Goal: Transaction & Acquisition: Book appointment/travel/reservation

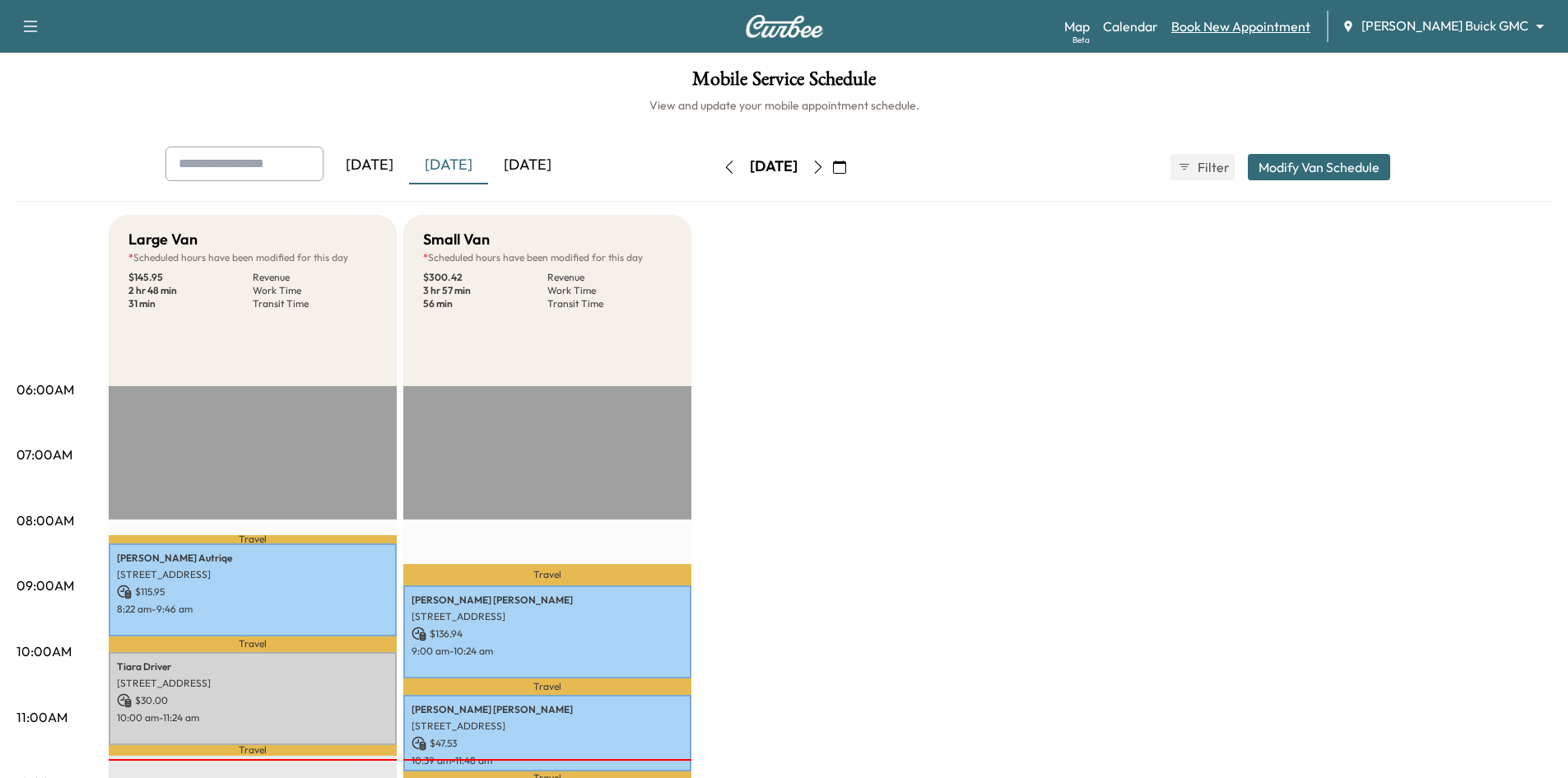
click at [1273, 30] on link "Book New Appointment" at bounding box center [1241, 26] width 139 height 20
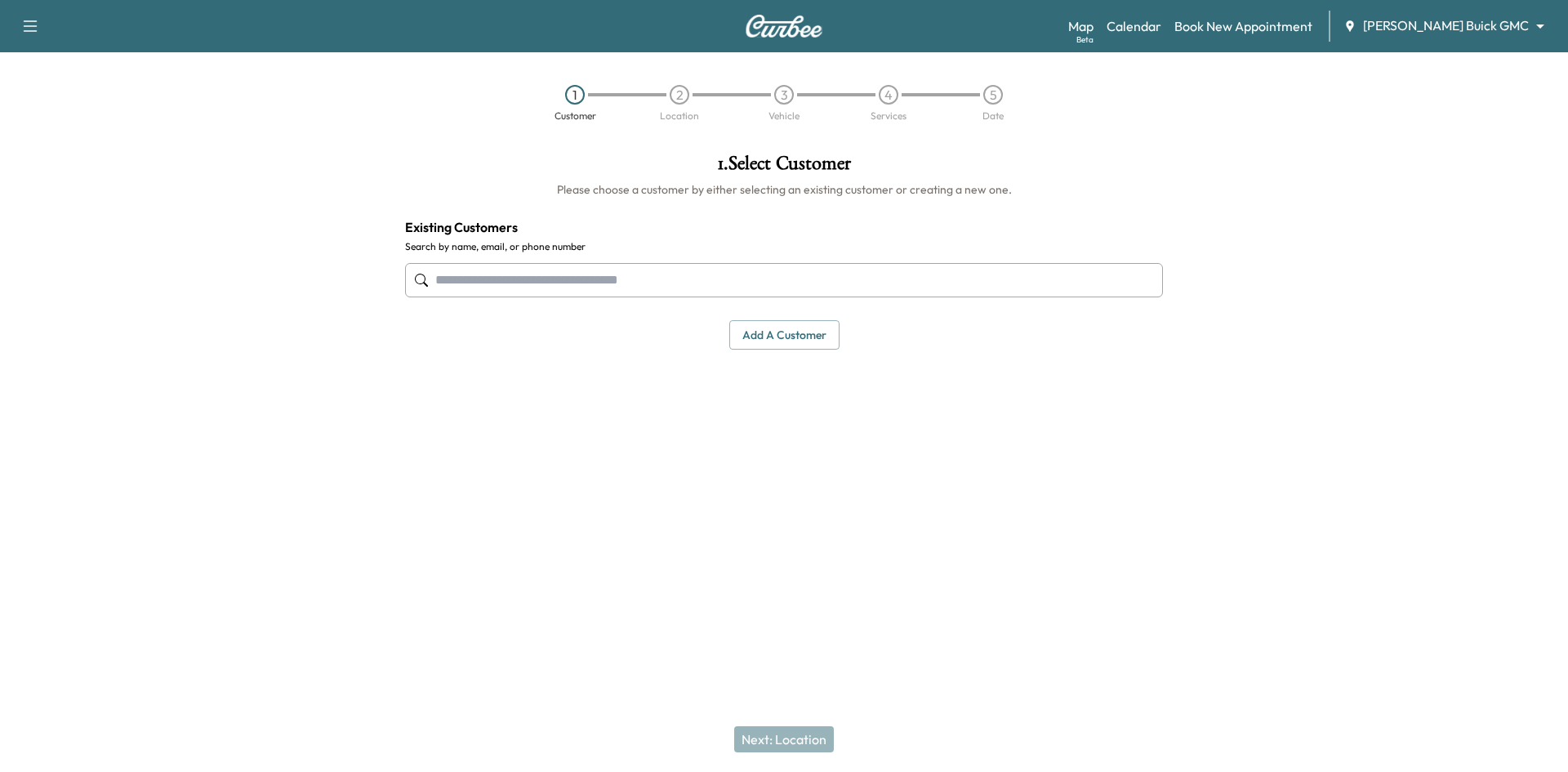
drag, startPoint x: 713, startPoint y: 285, endPoint x: 724, endPoint y: 279, distance: 12.5
click at [714, 285] on input "text" at bounding box center [784, 280] width 758 height 34
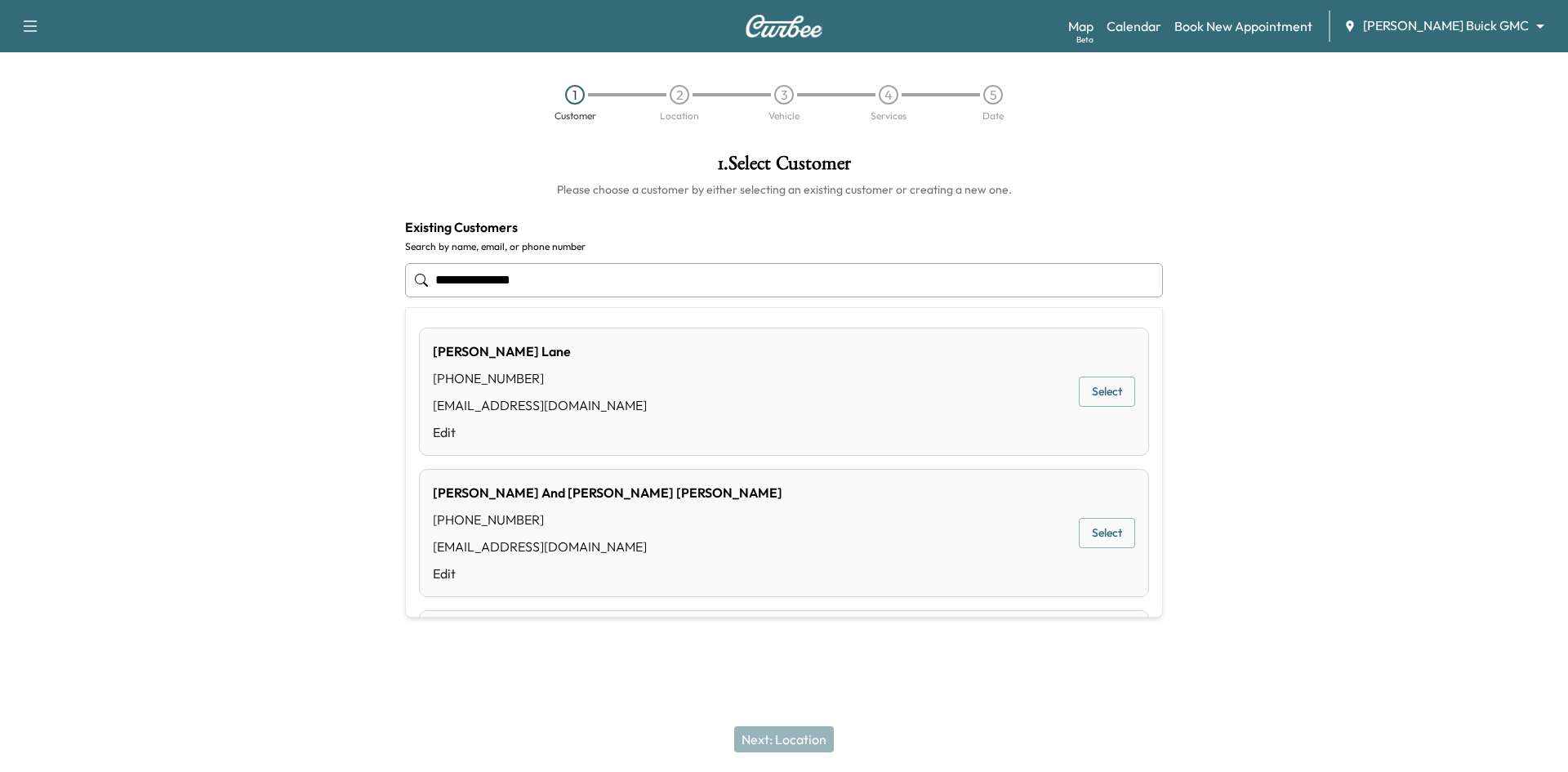
type input "**********"
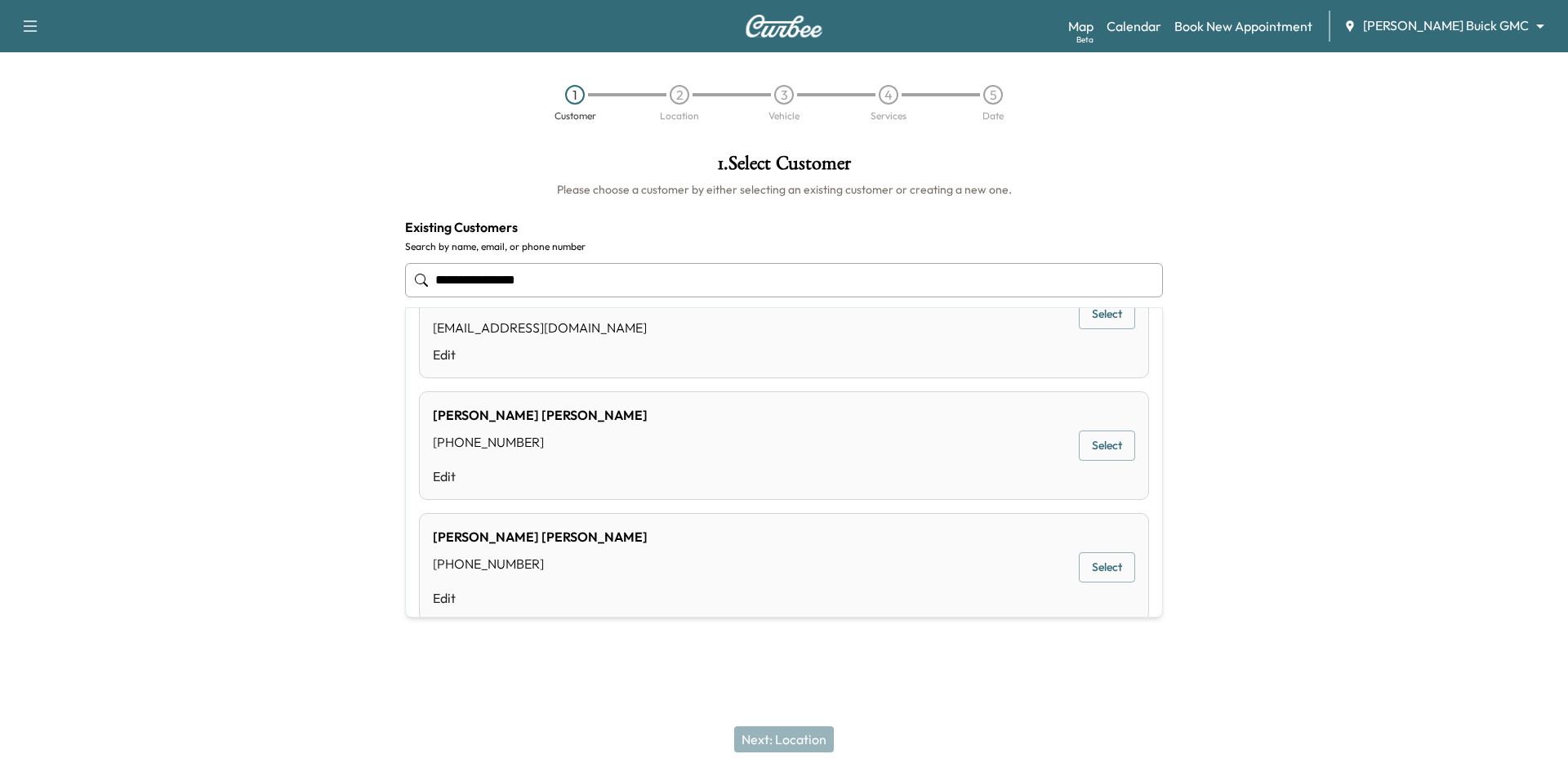
scroll to position [72, 0]
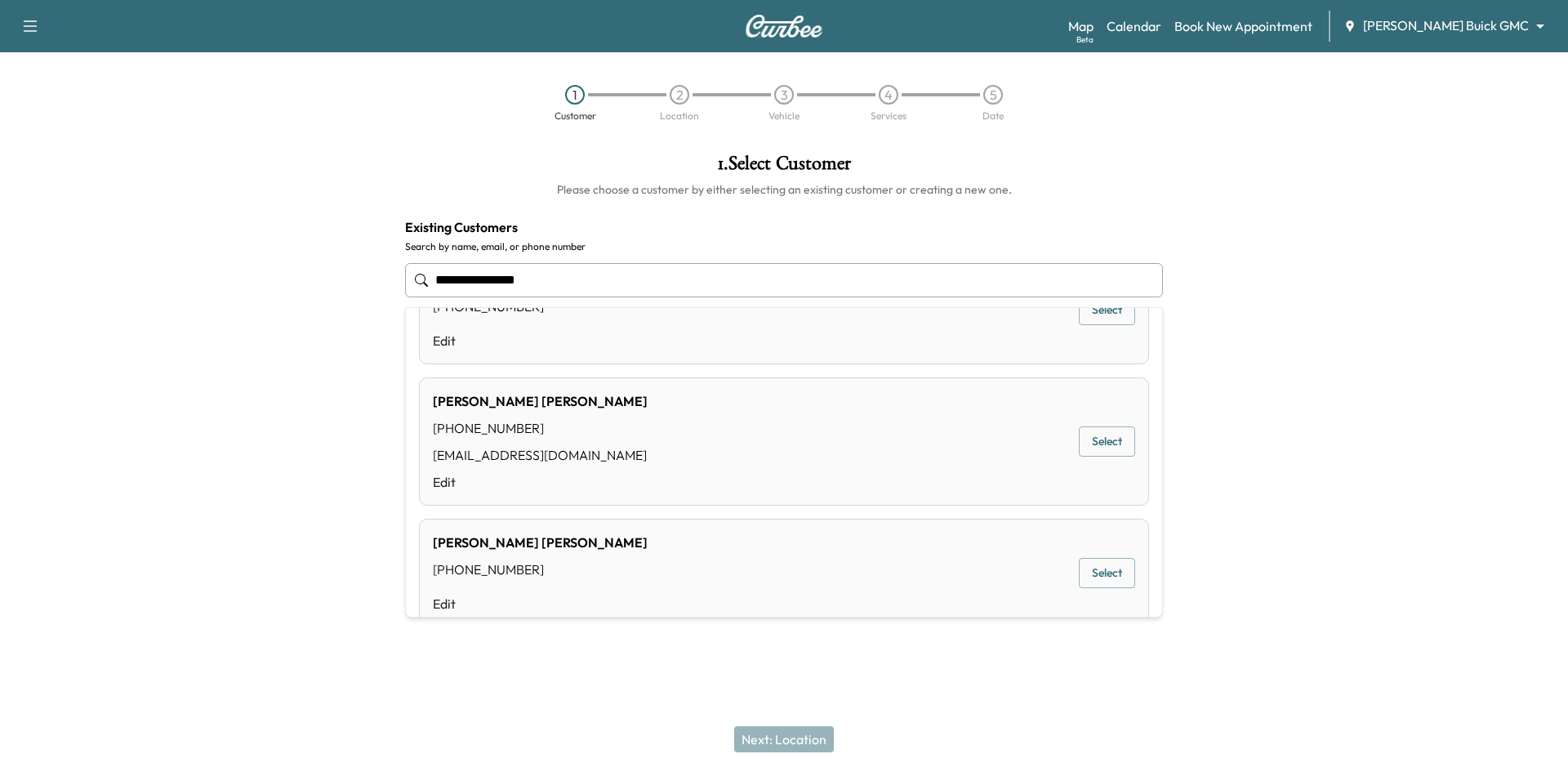
drag, startPoint x: 617, startPoint y: 277, endPoint x: 379, endPoint y: 303, distance: 239.4
click at [379, 303] on div "**********" at bounding box center [784, 333] width 1568 height 386
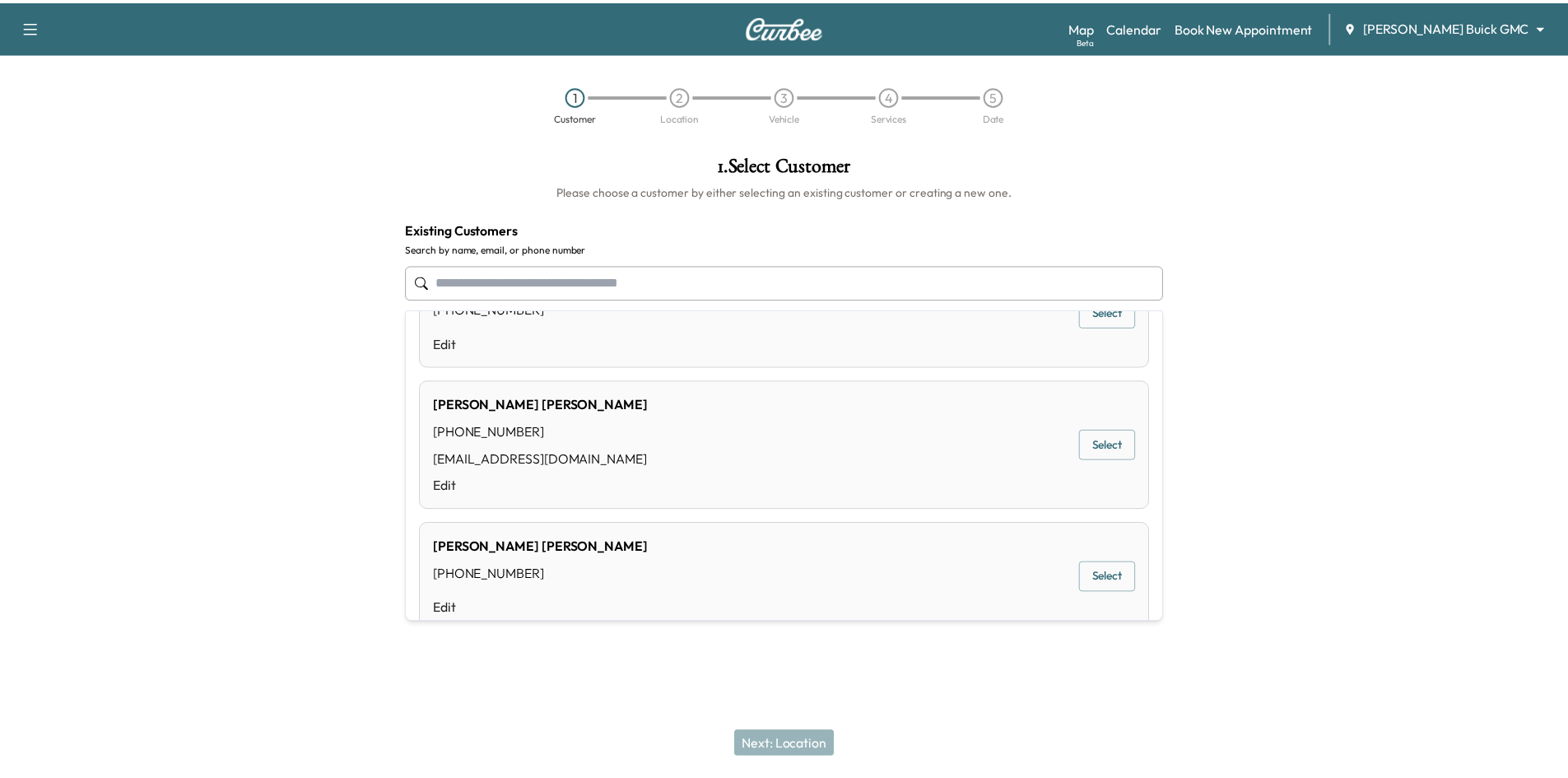
scroll to position [0, 0]
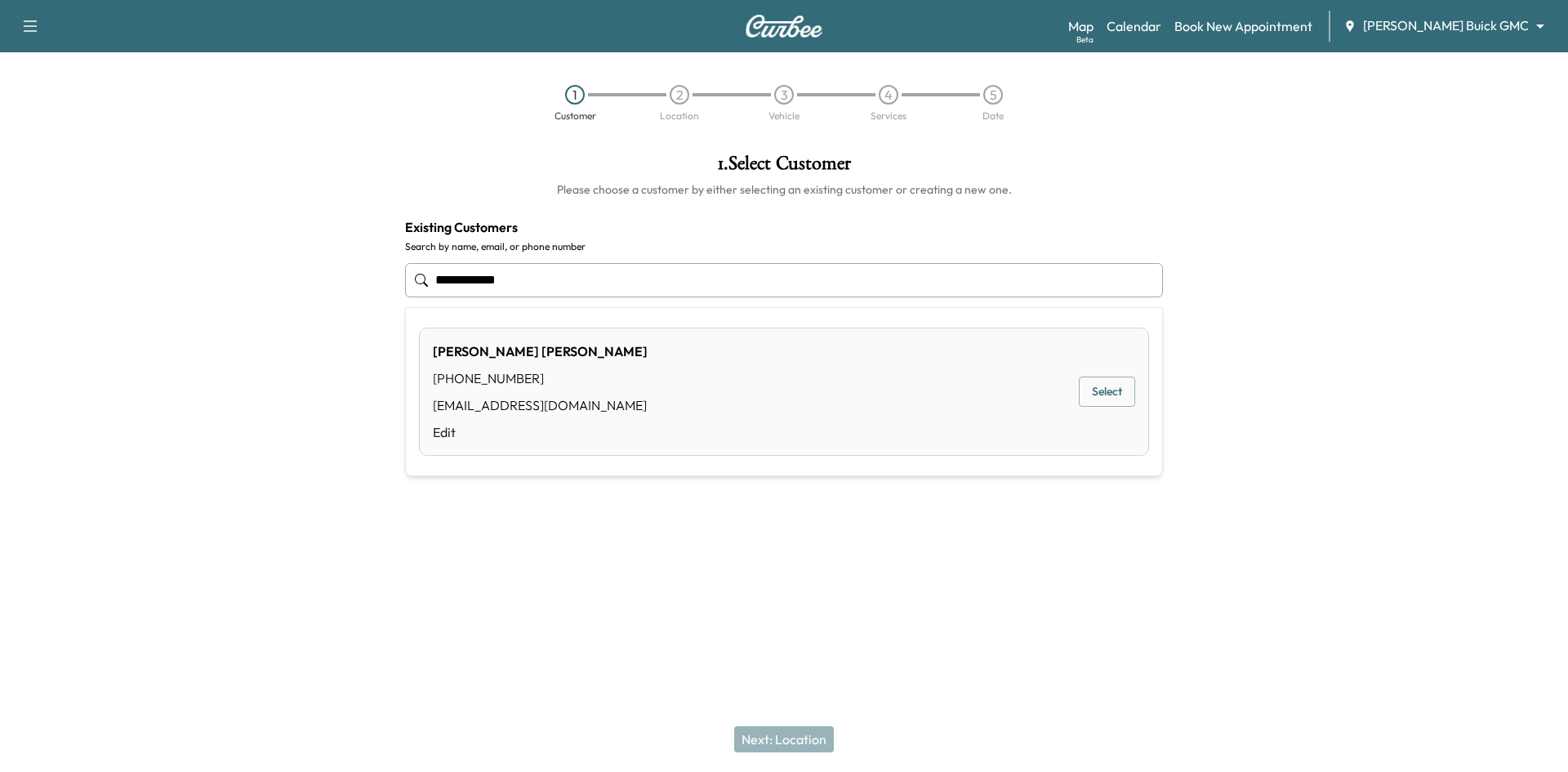
click at [1087, 391] on button "Select" at bounding box center [1107, 391] width 57 height 30
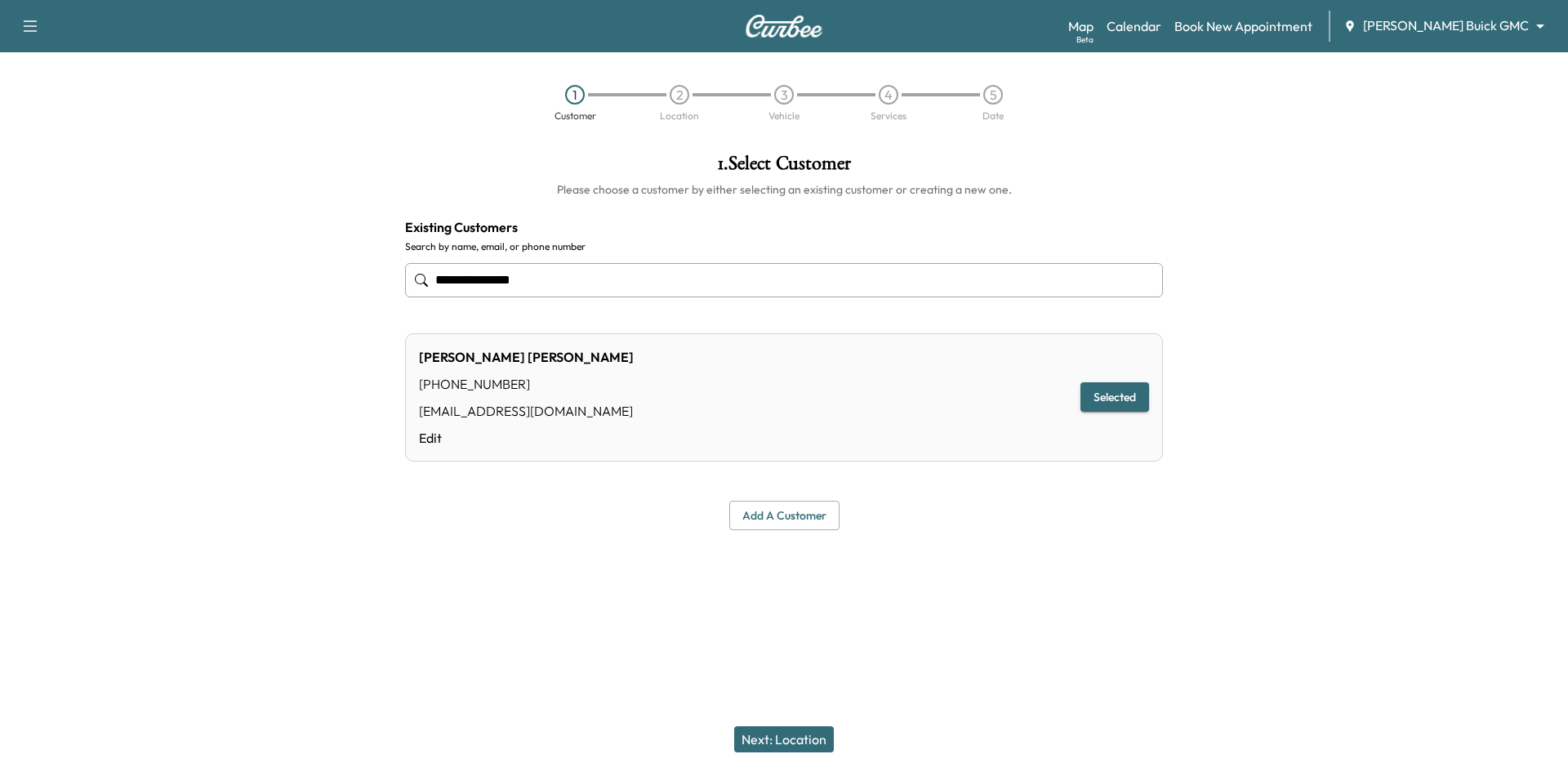
type input "**********"
drag, startPoint x: 813, startPoint y: 733, endPoint x: 804, endPoint y: 719, distance: 16.6
click at [815, 731] on button "Next: Location" at bounding box center [784, 739] width 100 height 26
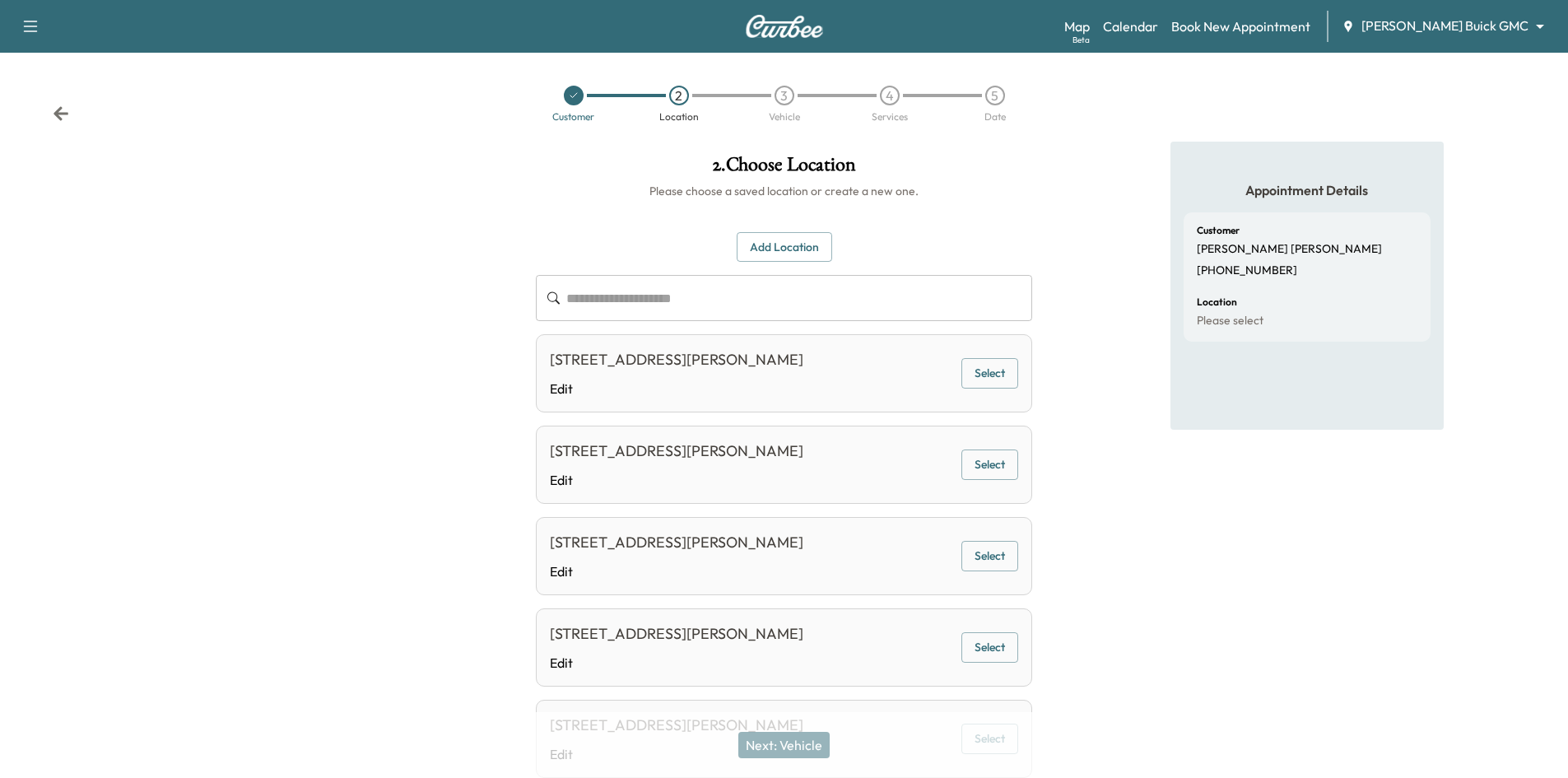
click at [982, 376] on button "Select" at bounding box center [990, 373] width 57 height 30
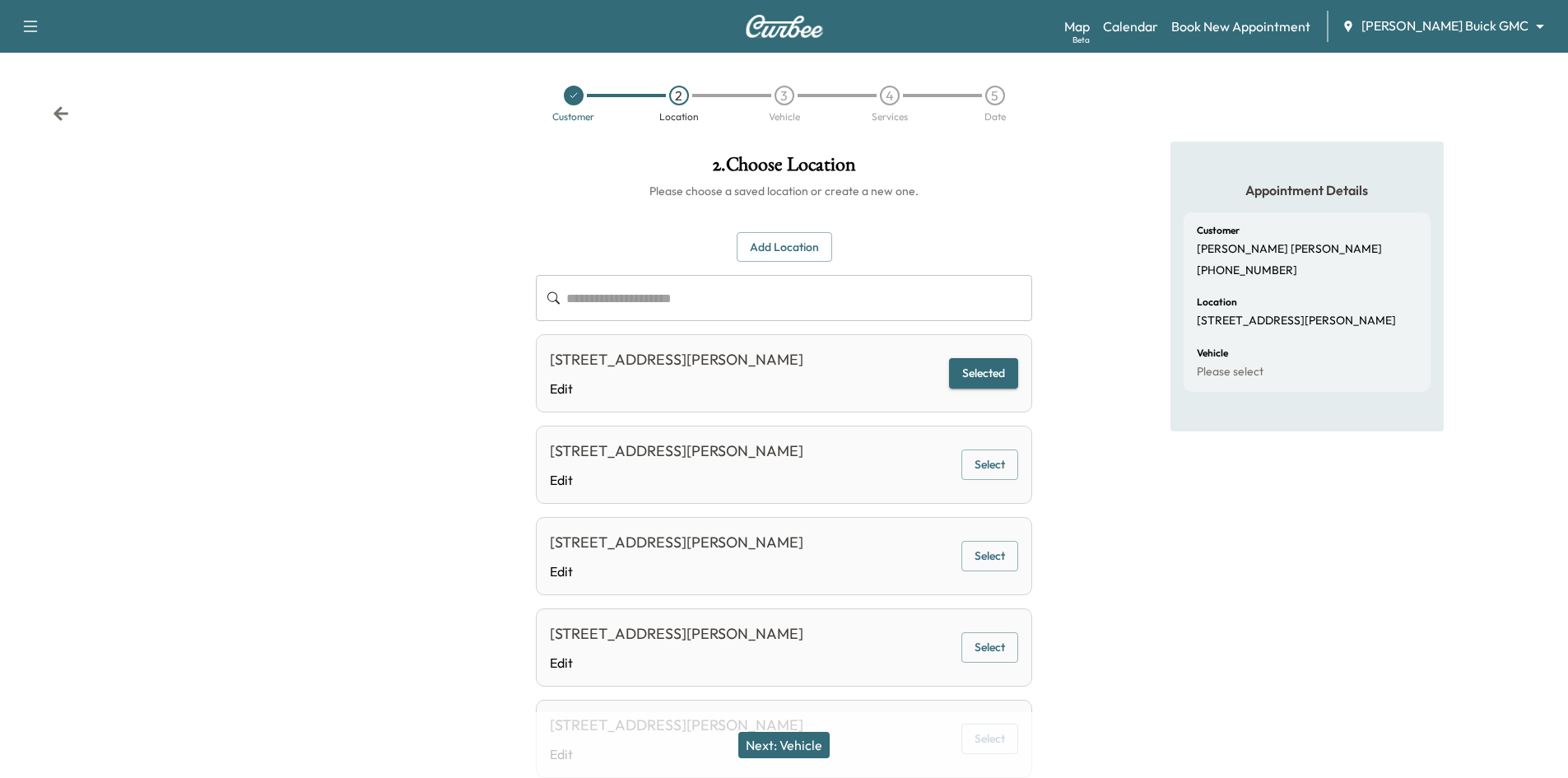
click at [774, 750] on button "Next: Vehicle" at bounding box center [783, 745] width 91 height 26
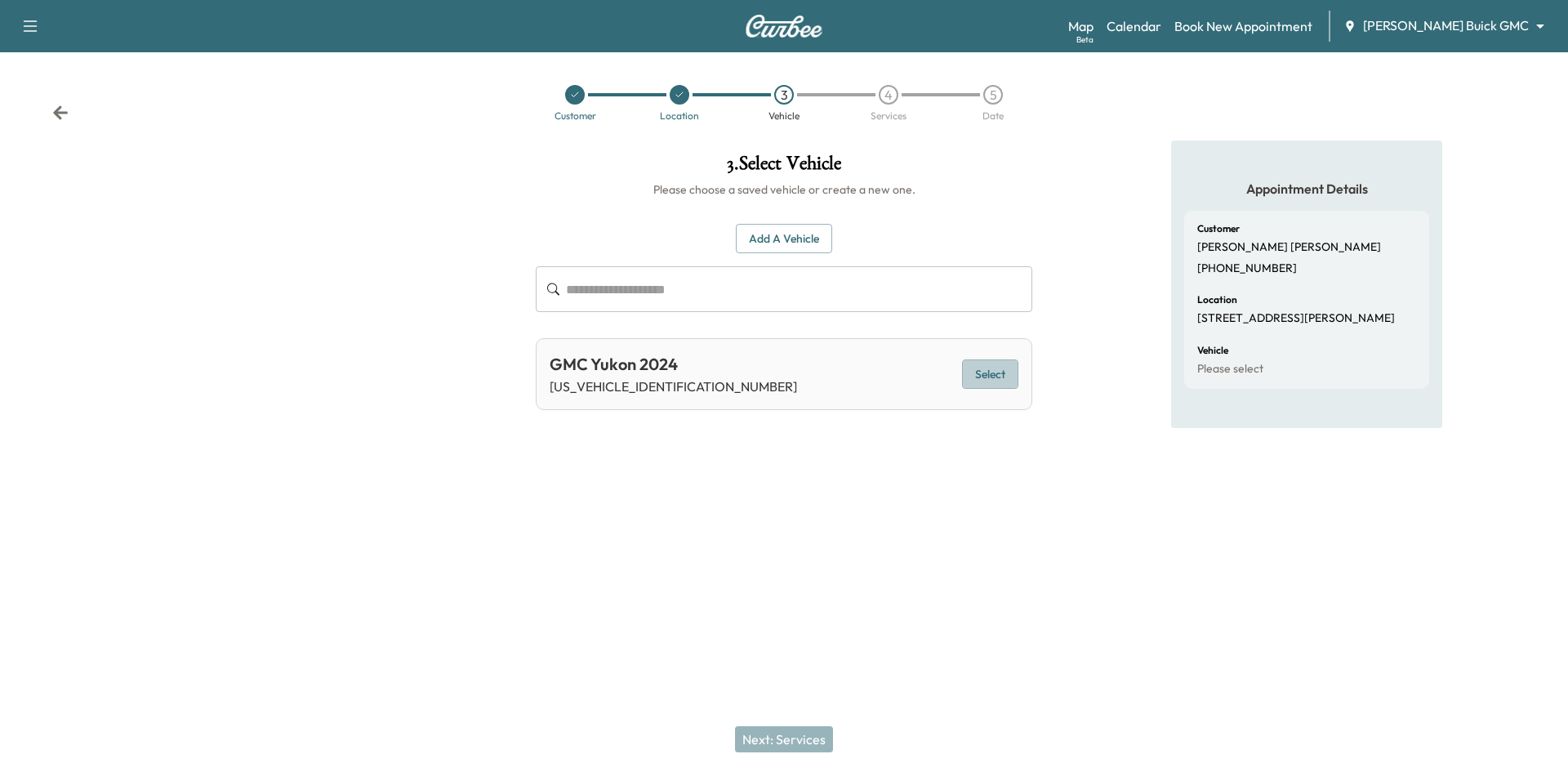
click at [995, 378] on button "Select" at bounding box center [990, 374] width 57 height 30
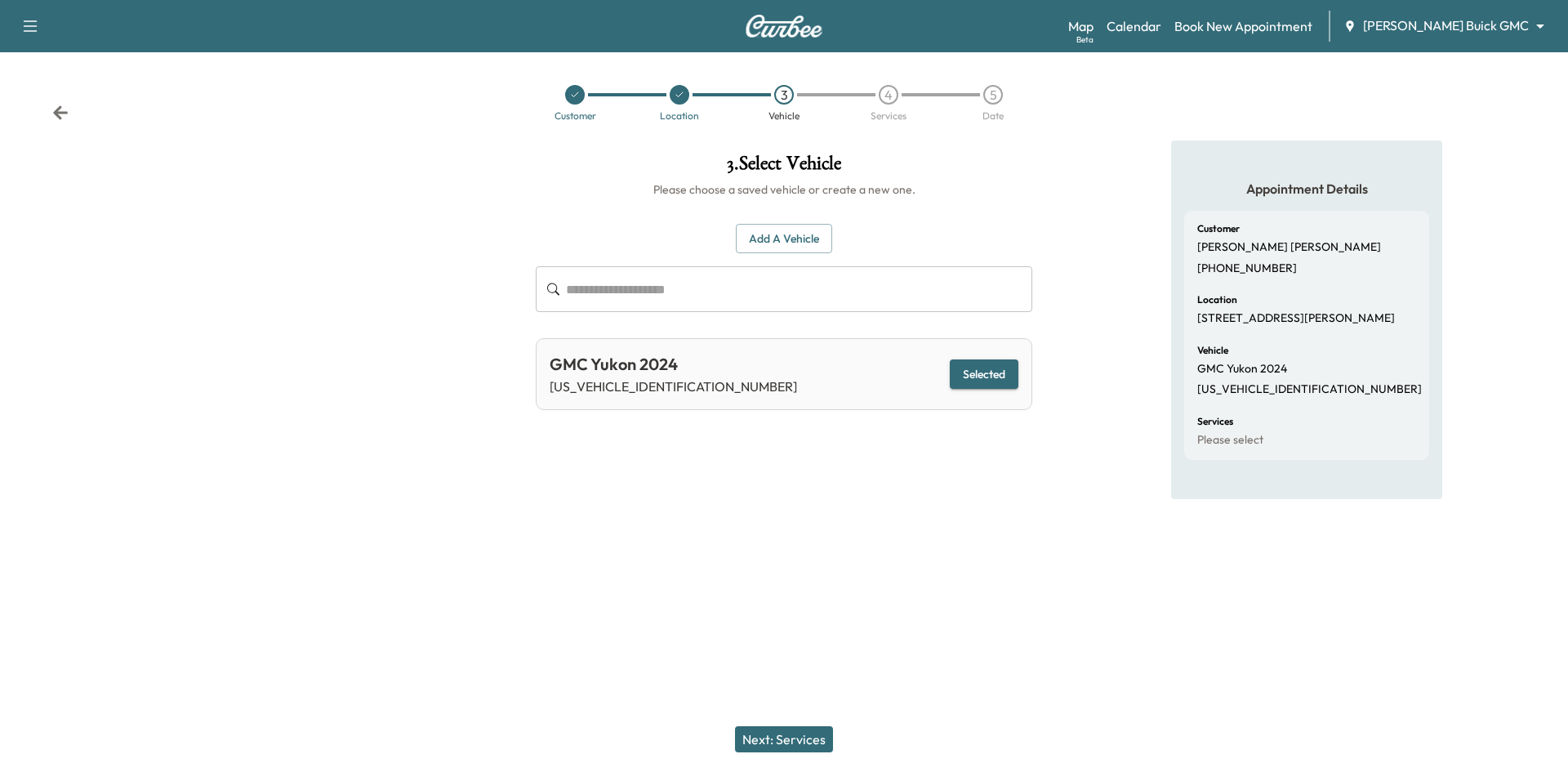
click at [794, 739] on button "Next: Services" at bounding box center [784, 739] width 98 height 26
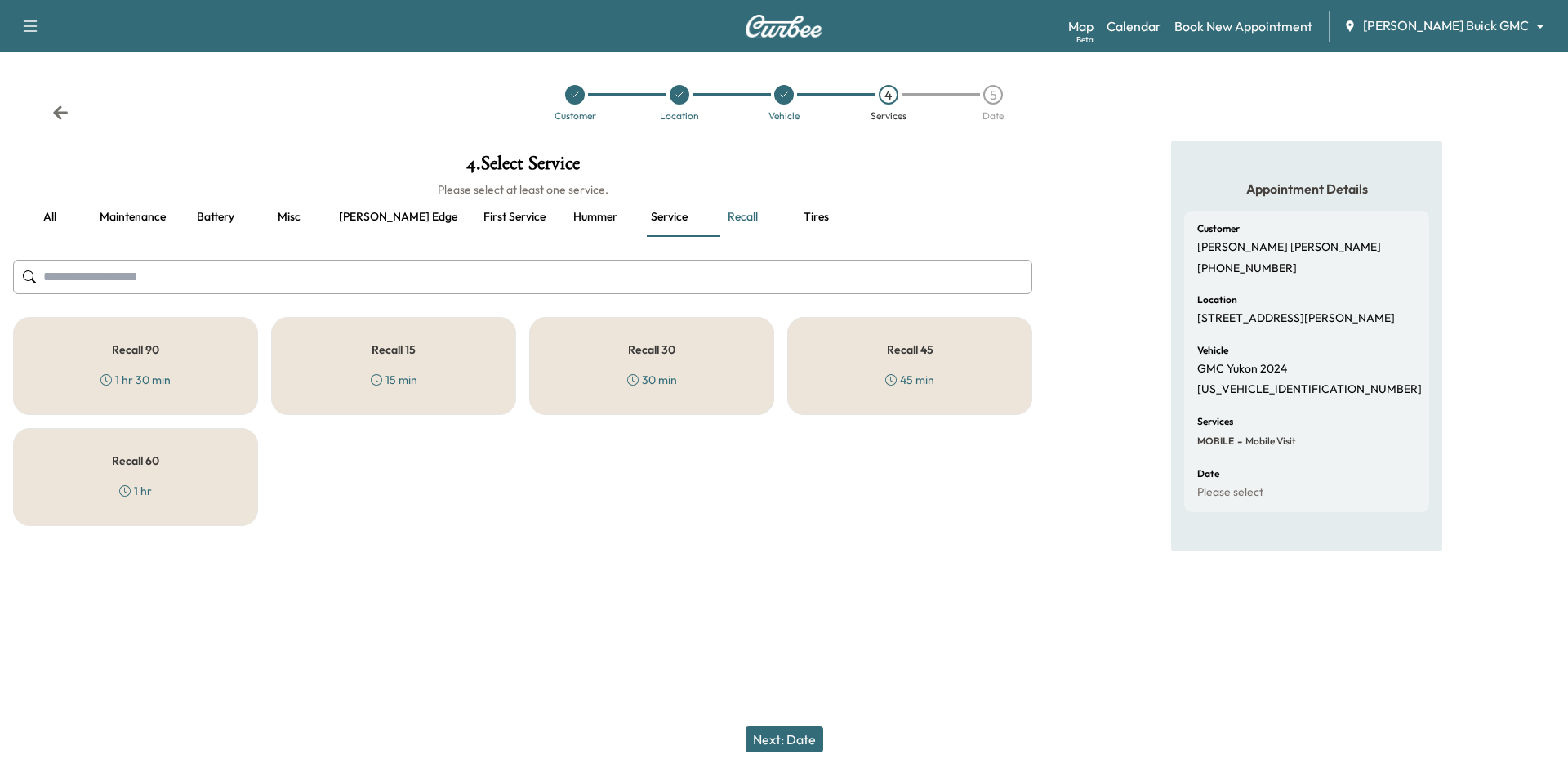
click at [600, 388] on div "Recall 30 30 min" at bounding box center [652, 366] width 245 height 98
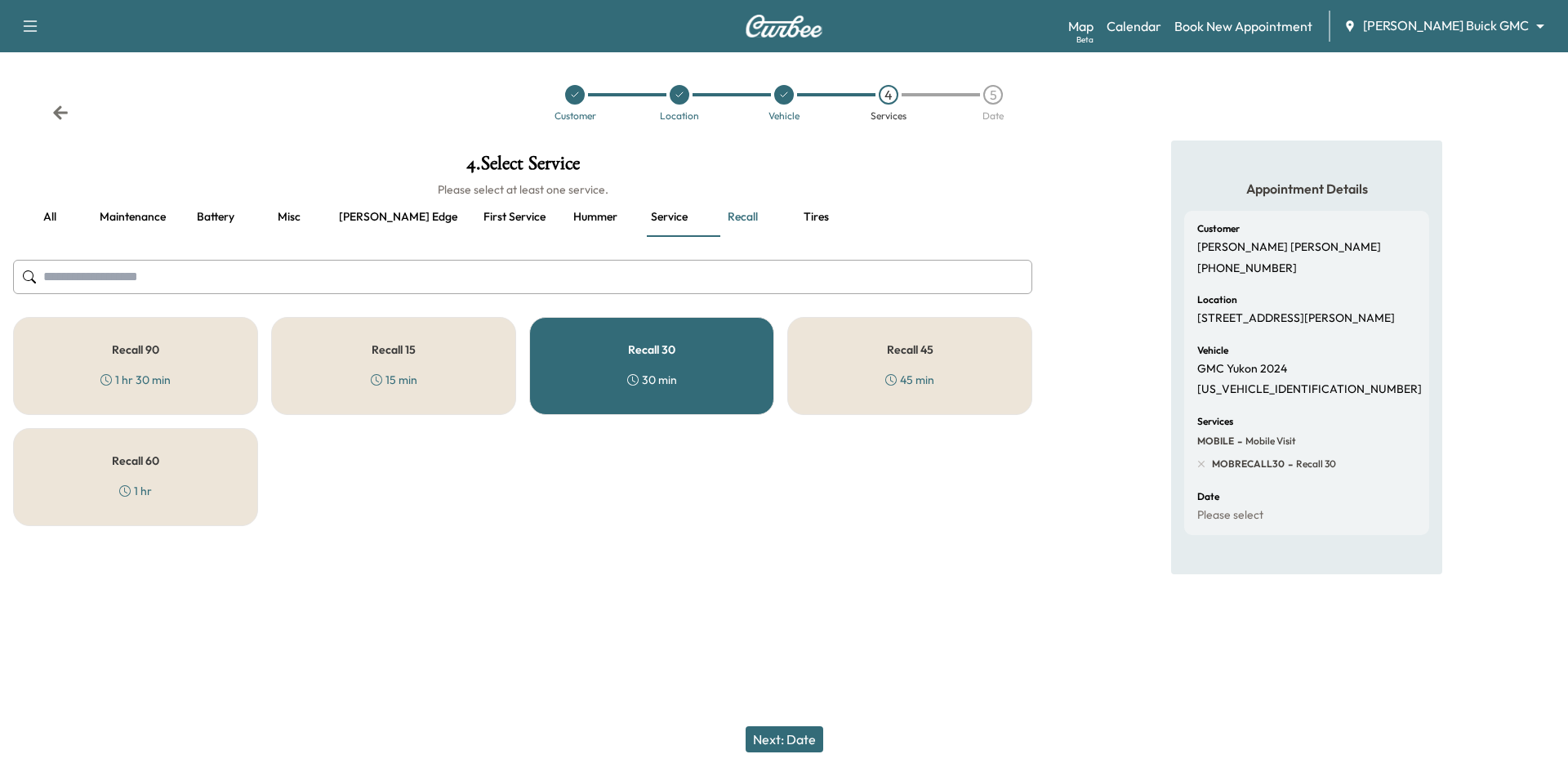
click at [758, 740] on button "Next: Date" at bounding box center [784, 739] width 77 height 26
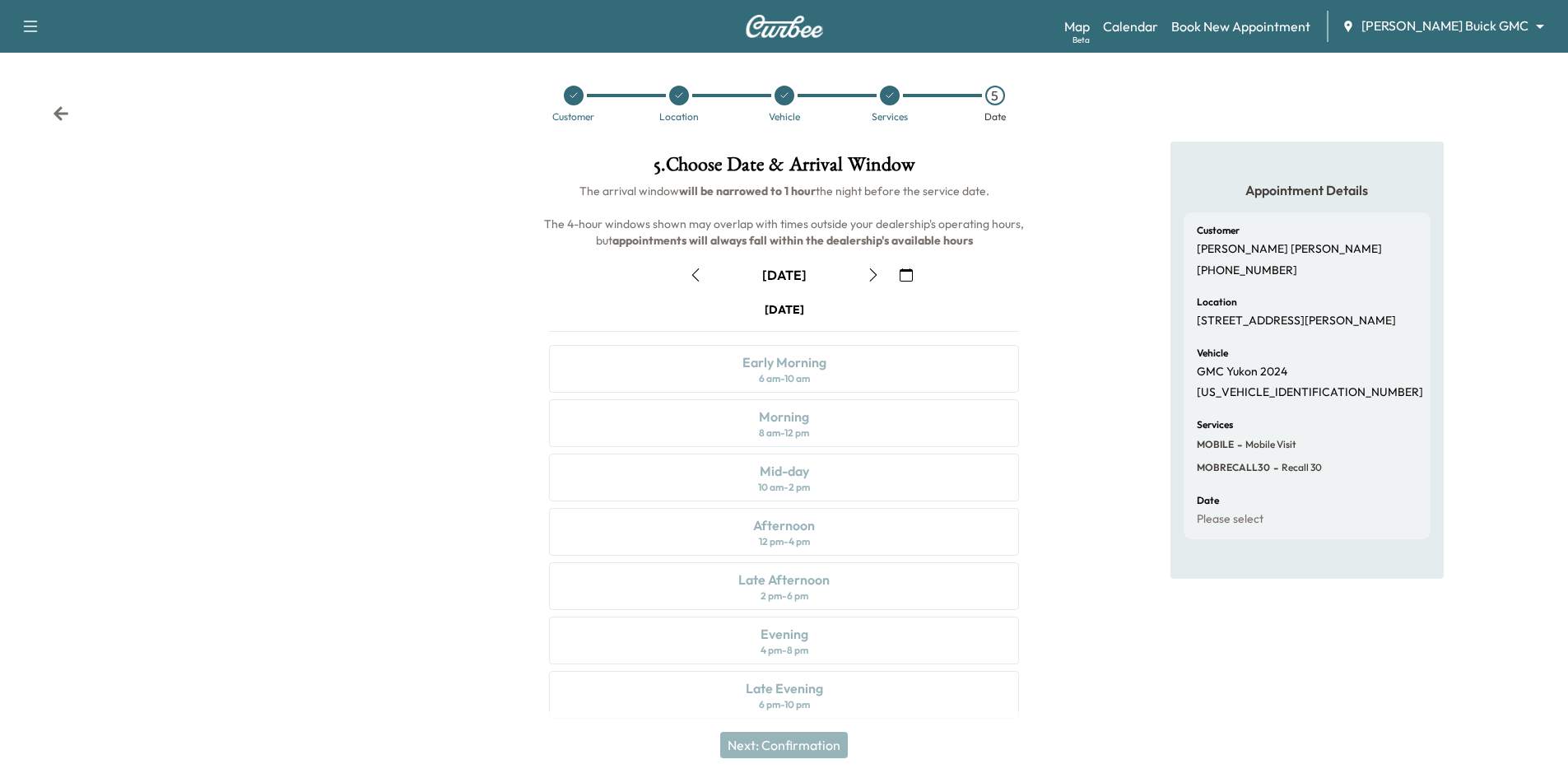
click at [874, 275] on icon "button" at bounding box center [872, 275] width 13 height 13
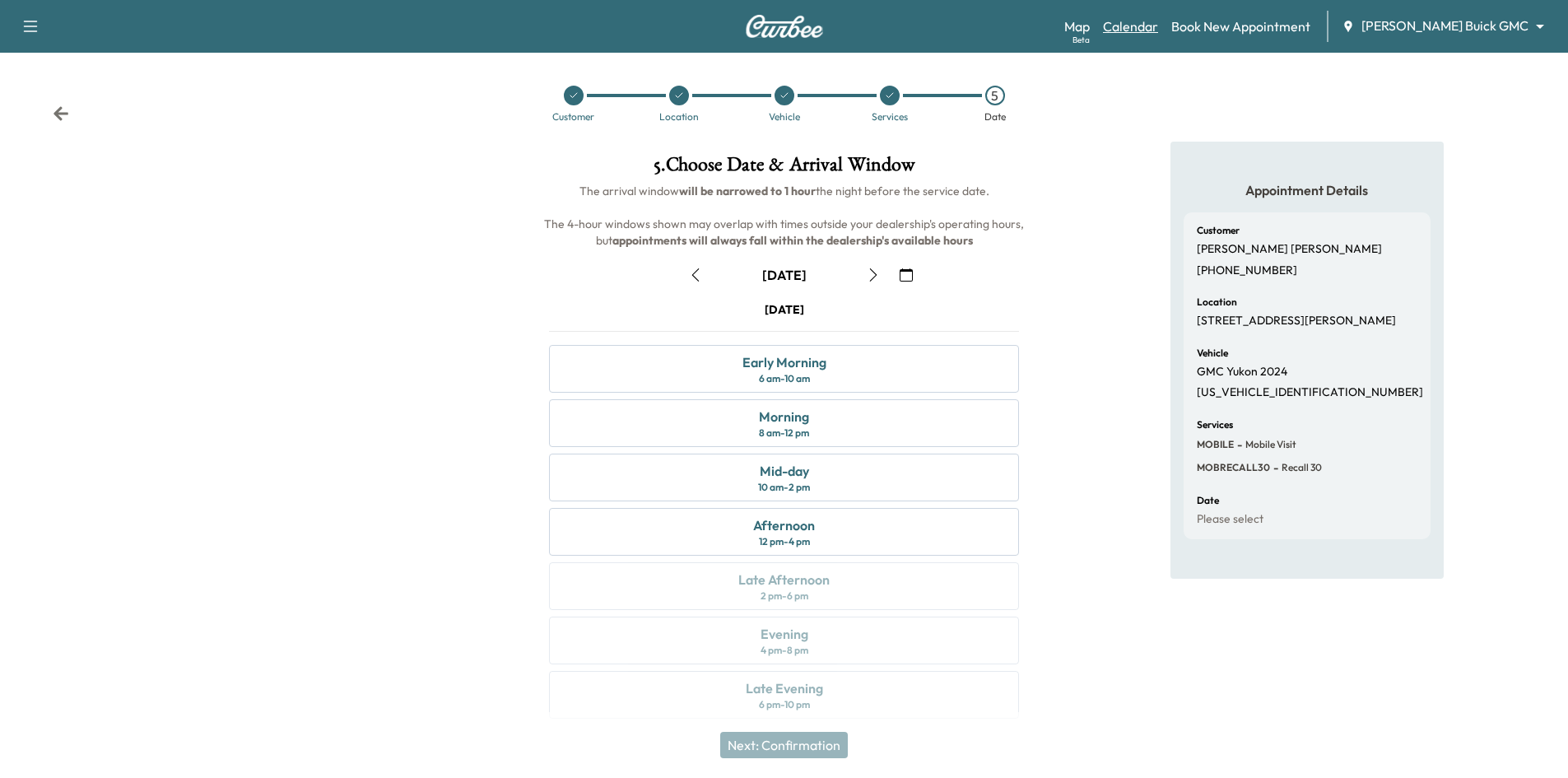
click at [1158, 24] on link "Calendar" at bounding box center [1131, 26] width 55 height 20
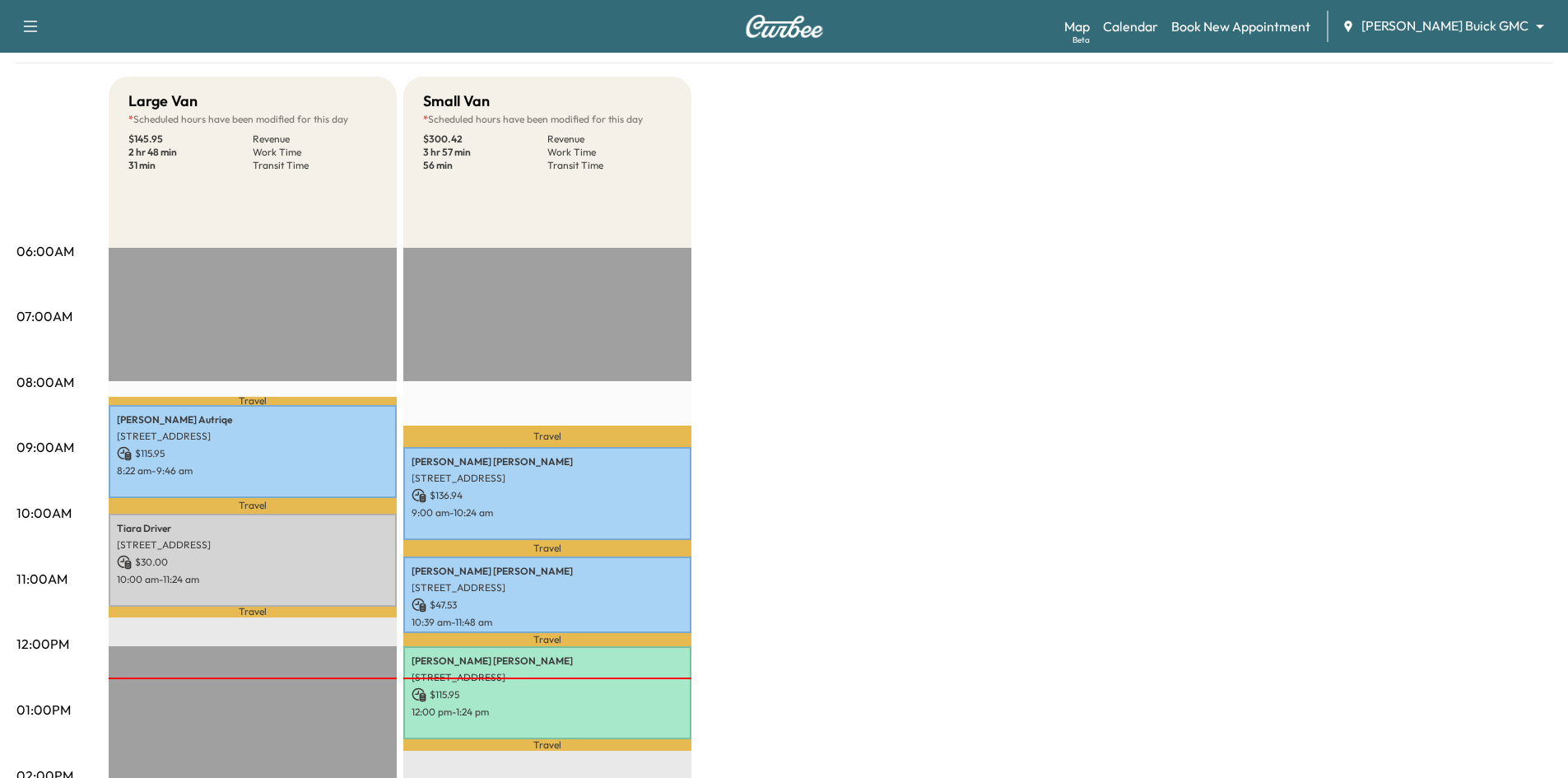
scroll to position [165, 0]
